Goal: Transaction & Acquisition: Purchase product/service

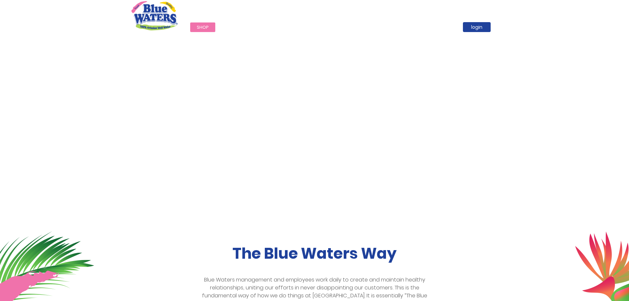
click at [203, 26] on span "Shop" at bounding box center [203, 27] width 12 height 6
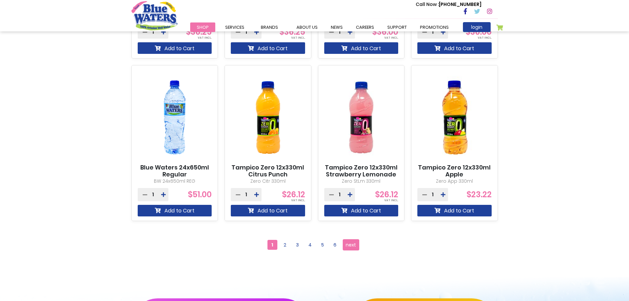
scroll to position [544, 0]
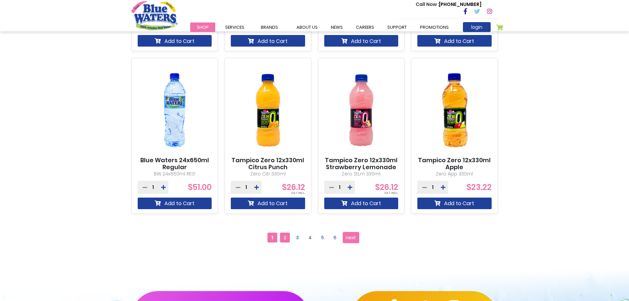
click at [286, 237] on span "2" at bounding box center [285, 238] width 10 height 10
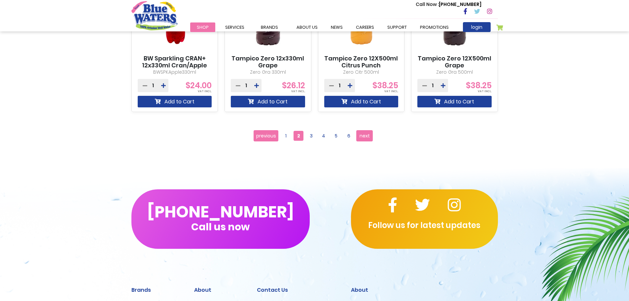
scroll to position [647, 0]
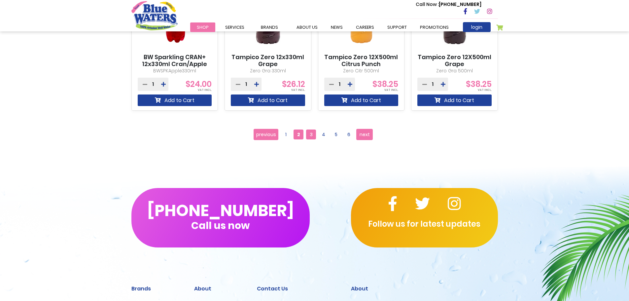
click at [306, 137] on span "3" at bounding box center [311, 134] width 10 height 10
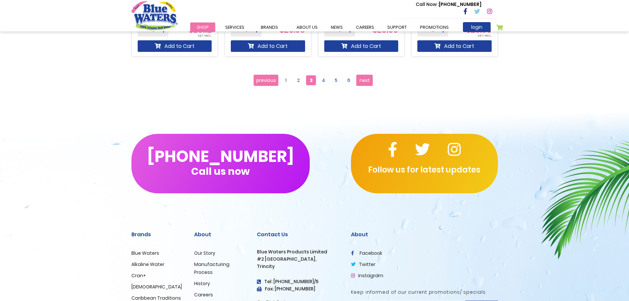
scroll to position [702, 0]
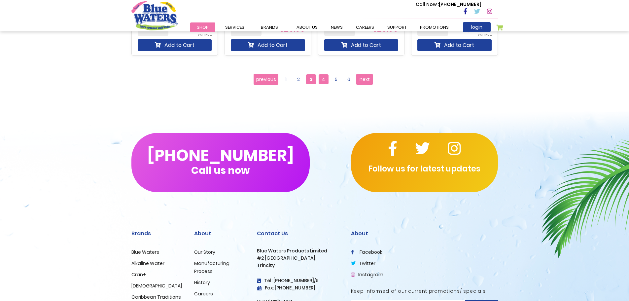
click at [327, 79] on span "4" at bounding box center [324, 79] width 10 height 10
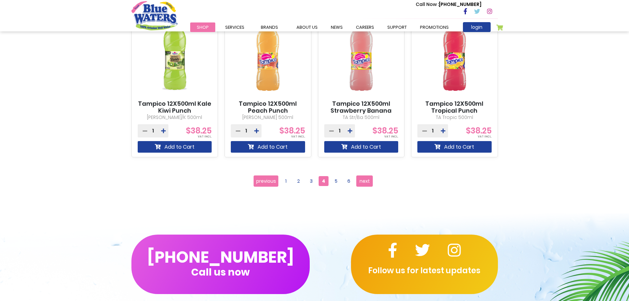
scroll to position [632, 0]
